Goal: Find specific page/section: Find specific page/section

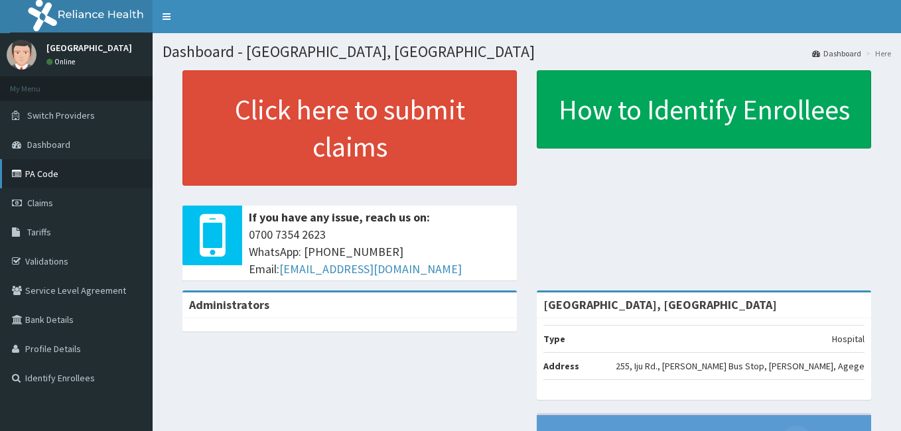
drag, startPoint x: 0, startPoint y: 0, endPoint x: 117, endPoint y: 176, distance: 211.5
click at [117, 176] on link "PA Code" at bounding box center [76, 173] width 153 height 29
click at [27, 172] on link "PA Code" at bounding box center [76, 173] width 153 height 29
